Goal: Task Accomplishment & Management: Complete application form

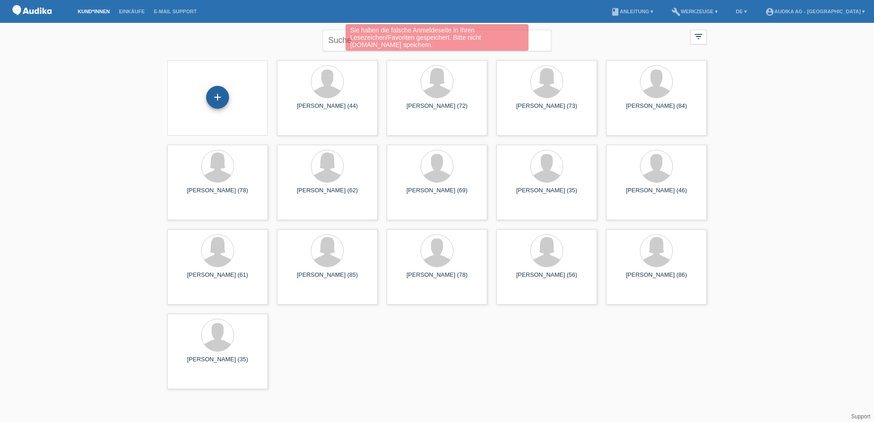
click at [219, 95] on div "+" at bounding box center [217, 97] width 23 height 23
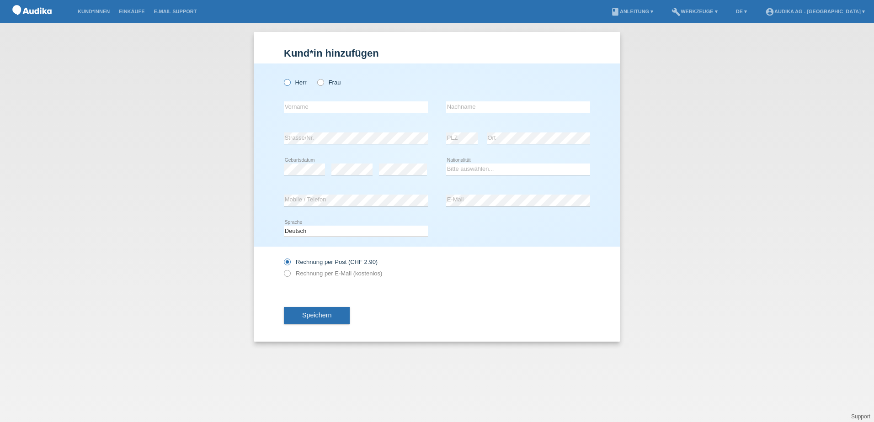
click at [282, 78] on icon at bounding box center [282, 78] width 0 height 0
click at [290, 83] on input "Herr" at bounding box center [287, 82] width 6 height 6
radio input "true"
click at [302, 106] on input "text" at bounding box center [356, 106] width 144 height 11
type input "[PERSON_NAME]"
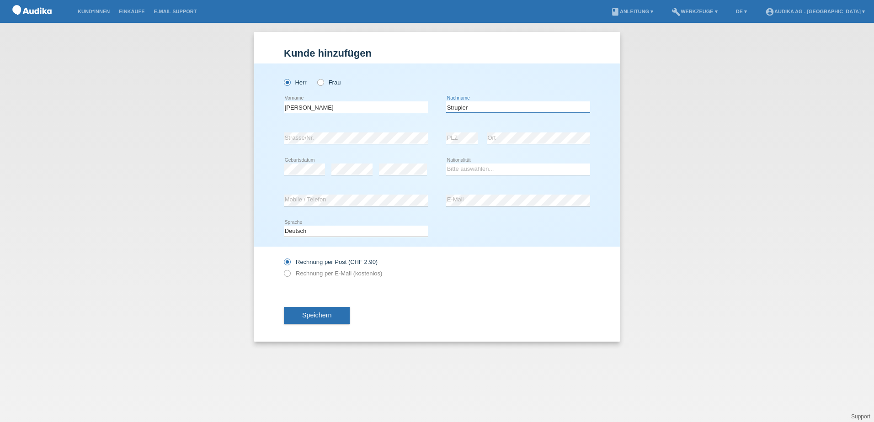
type input "Strupler"
click at [470, 169] on select "Bitte auswählen... Schweiz Deutschland Liechtenstein Österreich ------------ Af…" at bounding box center [518, 169] width 144 height 11
select select "CH"
click at [446, 164] on select "Bitte auswählen... Schweiz Deutschland Liechtenstein Österreich ------------ Af…" at bounding box center [518, 169] width 144 height 11
click at [304, 277] on label "Rechnung per E-Mail (kostenlos)" at bounding box center [333, 273] width 98 height 7
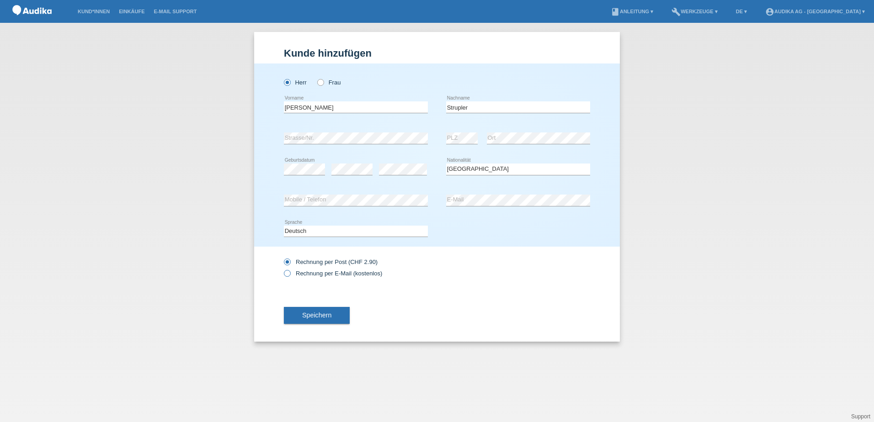
click at [290, 277] on input "Rechnung per E-Mail (kostenlos)" at bounding box center [287, 275] width 6 height 11
radio input "true"
click at [312, 313] on span "Speichern" at bounding box center [316, 315] width 29 height 7
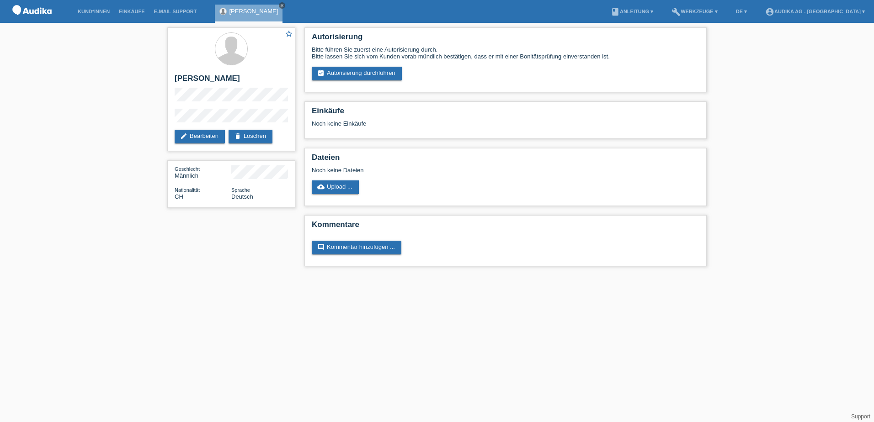
click at [280, 3] on icon "close" at bounding box center [282, 5] width 5 height 5
click at [667, 8] on li "build Werkzeuge ▾" at bounding box center [694, 11] width 55 height 23
click at [667, 12] on link "build Werkzeuge ▾" at bounding box center [694, 11] width 55 height 5
click at [761, 11] on link "account_circle Audika AG - [GEOGRAPHIC_DATA] ▾" at bounding box center [815, 11] width 109 height 5
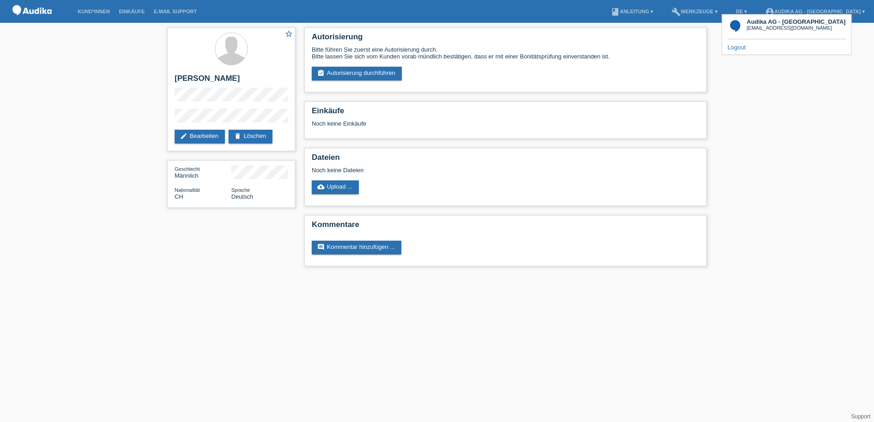
click at [734, 47] on link "Logout" at bounding box center [737, 47] width 18 height 7
